Goal: Information Seeking & Learning: Learn about a topic

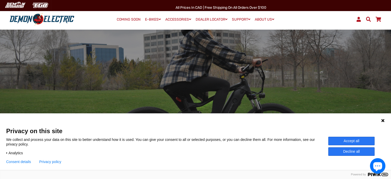
scroll to position [21, 0]
click at [383, 120] on icon at bounding box center [382, 120] width 3 height 3
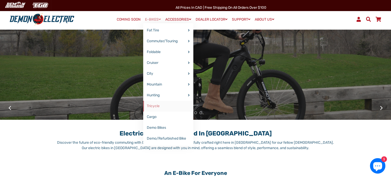
scroll to position [63, 0]
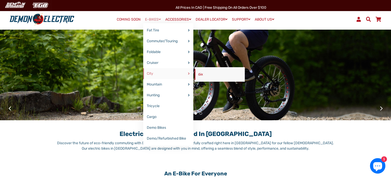
click at [197, 74] on link "6ix" at bounding box center [220, 74] width 50 height 11
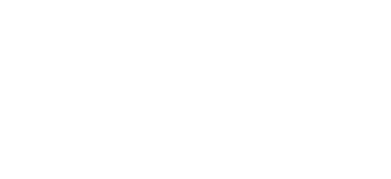
select select "******"
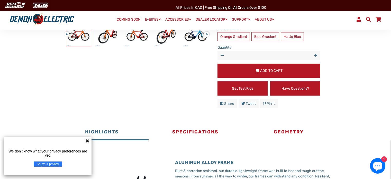
scroll to position [193, 0]
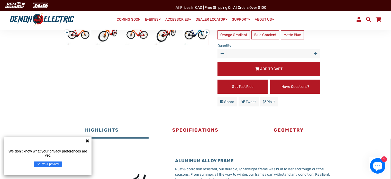
click at [197, 37] on img at bounding box center [195, 32] width 25 height 25
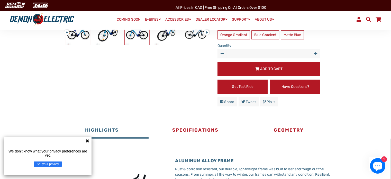
click at [139, 34] on img at bounding box center [137, 32] width 25 height 25
click at [144, 33] on img at bounding box center [137, 32] width 25 height 25
click at [138, 36] on img at bounding box center [137, 32] width 25 height 25
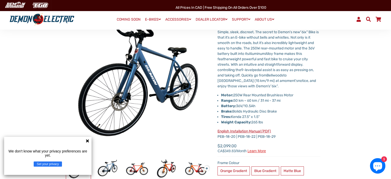
scroll to position [29, 0]
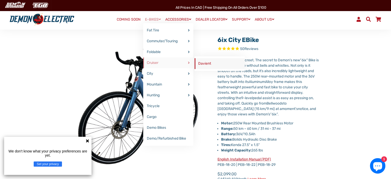
click at [209, 61] on link "Davient" at bounding box center [220, 63] width 50 height 11
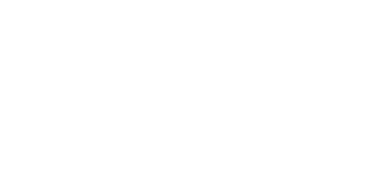
select select "******"
